Goal: Browse casually

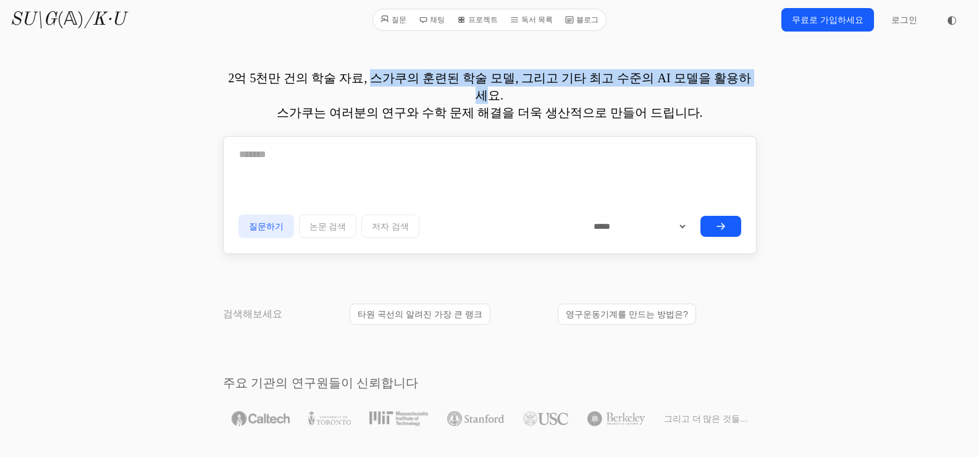
drag, startPoint x: 230, startPoint y: 75, endPoint x: 585, endPoint y: 77, distance: 354.1
click at [585, 77] on font "2억 5천만 건의 학술 자료, 스가쿠의 훈련된 학술 모델, 그리고 기타 최고 수준의 AI 모델을 활용하세요." at bounding box center [489, 86] width 523 height 31
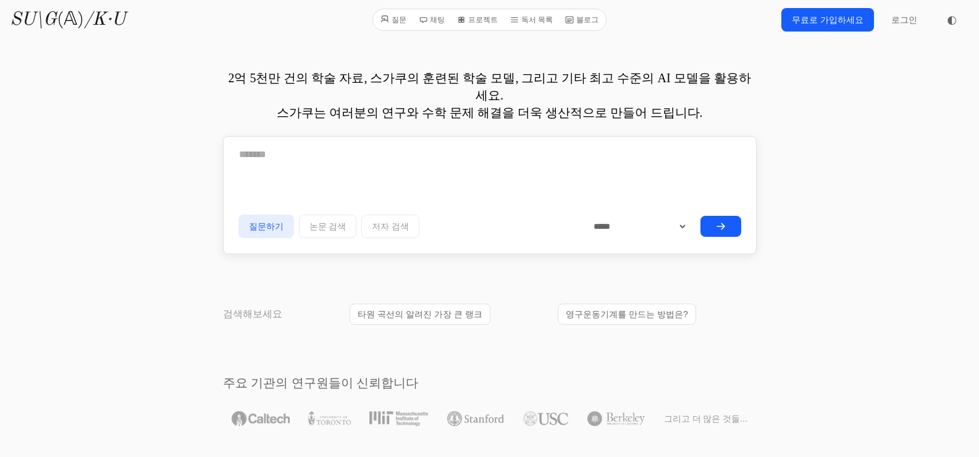
drag, startPoint x: 302, startPoint y: 73, endPoint x: 558, endPoint y: 88, distance: 256.9
click at [558, 88] on p "2억 5천만 건의 학술 자료, 스가쿠의 훈련된 학술 모델, 그리고 기타 최고 수준의 AI 모델을 활용하세요. 스가쿠는 여러분의 연구와 수학 문…" at bounding box center [490, 95] width 534 height 52
click at [558, 106] on font "스가쿠는 여러분의 연구와 수학 문제 해결을 더욱 생산적으로 만들어 드립니다." at bounding box center [490, 113] width 426 height 14
drag, startPoint x: 426, startPoint y: 75, endPoint x: 552, endPoint y: 89, distance: 127.5
click at [552, 89] on p "2억 5천만 건의 학술 자료, 스가쿠의 훈련된 학술 모델, 그리고 기타 최고 수준의 AI 모델을 활용하세요. 스가쿠는 여러분의 연구와 수학 문…" at bounding box center [490, 95] width 534 height 52
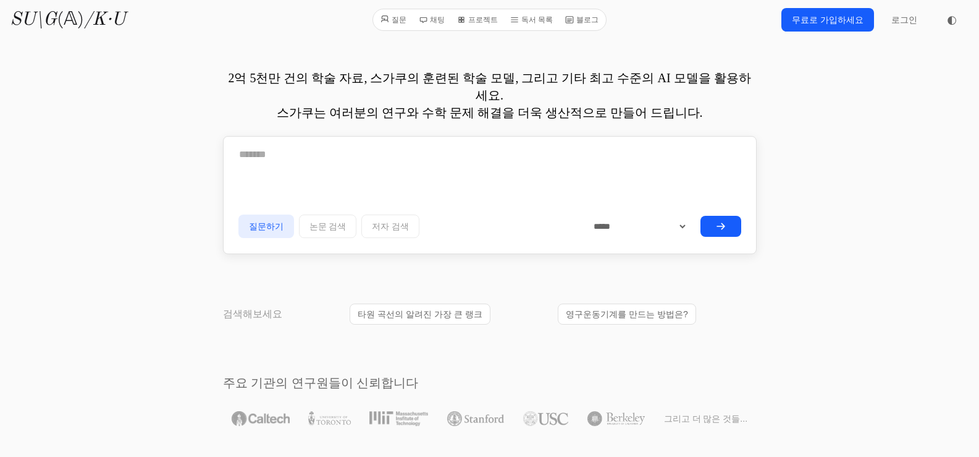
click at [552, 106] on font "스가쿠는 여러분의 연구와 수학 문제 해결을 더욱 생산적으로 만들어 드립니다." at bounding box center [490, 113] width 426 height 14
